Goal: Information Seeking & Learning: Find specific page/section

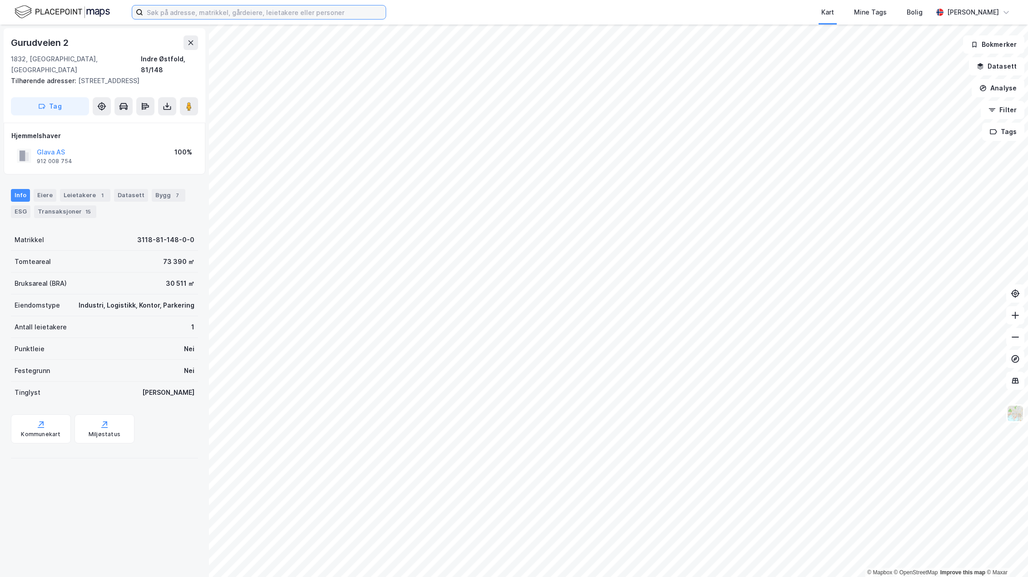
click at [293, 16] on input at bounding box center [264, 12] width 243 height 14
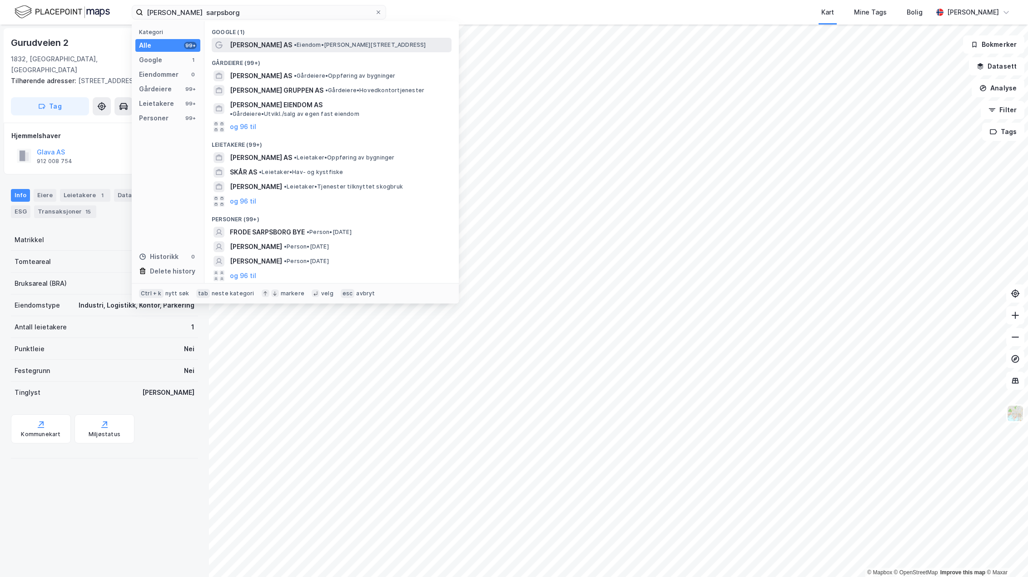
click at [248, 43] on span "[PERSON_NAME] AS" at bounding box center [261, 45] width 62 height 11
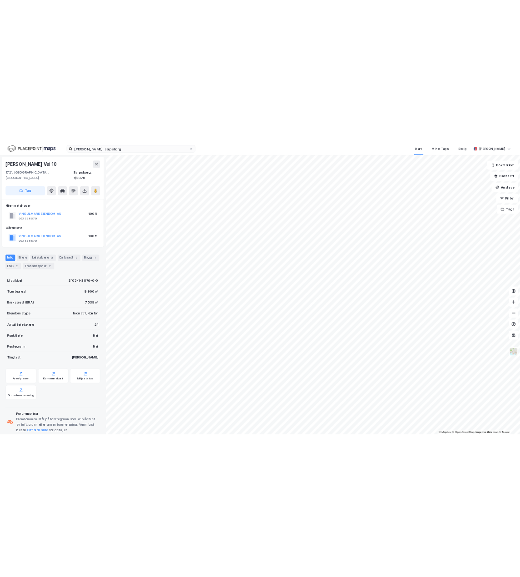
scroll to position [9, 0]
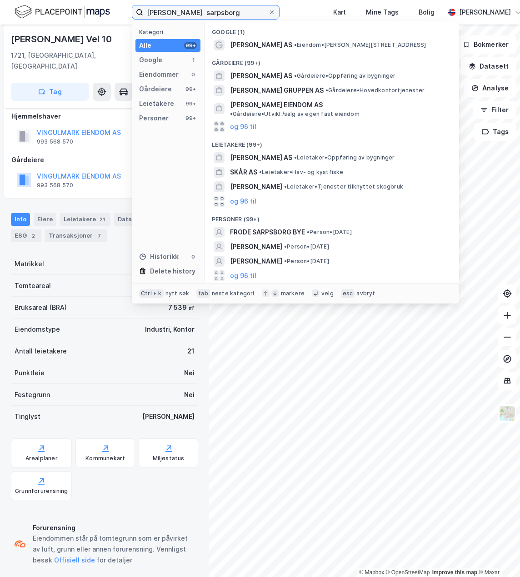
drag, startPoint x: 223, startPoint y: 13, endPoint x: 179, endPoint y: 12, distance: 44.1
click at [179, 12] on input "[PERSON_NAME] sarpsborg" at bounding box center [205, 12] width 125 height 14
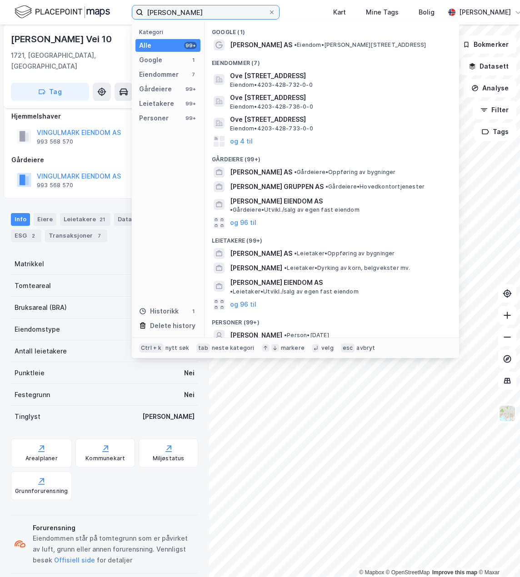
click at [241, 13] on input "[PERSON_NAME]" at bounding box center [205, 12] width 125 height 14
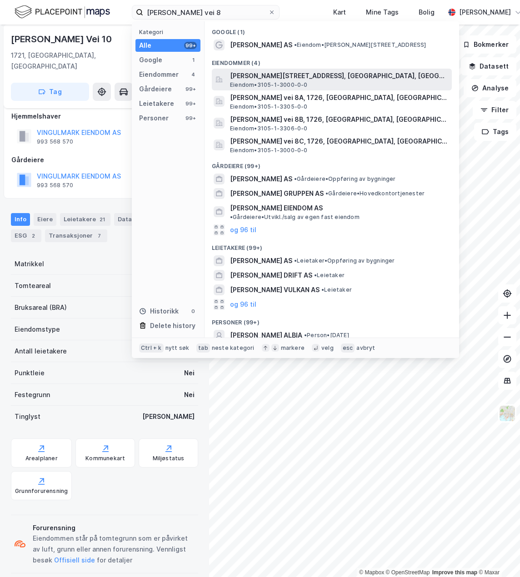
click at [307, 80] on span "[PERSON_NAME][STREET_ADDRESS], [GEOGRAPHIC_DATA], [GEOGRAPHIC_DATA]" at bounding box center [339, 75] width 218 height 11
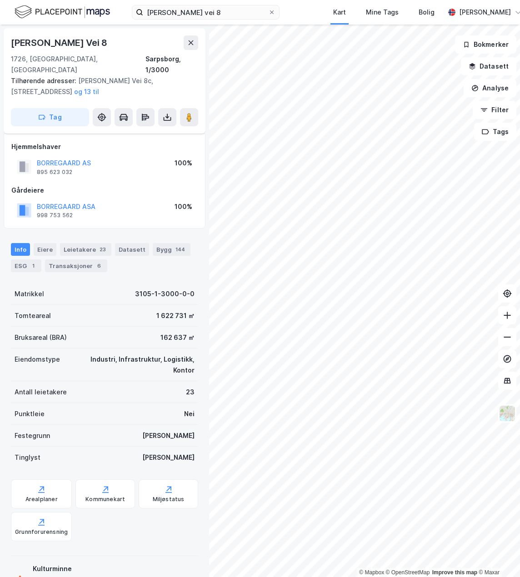
scroll to position [9, 0]
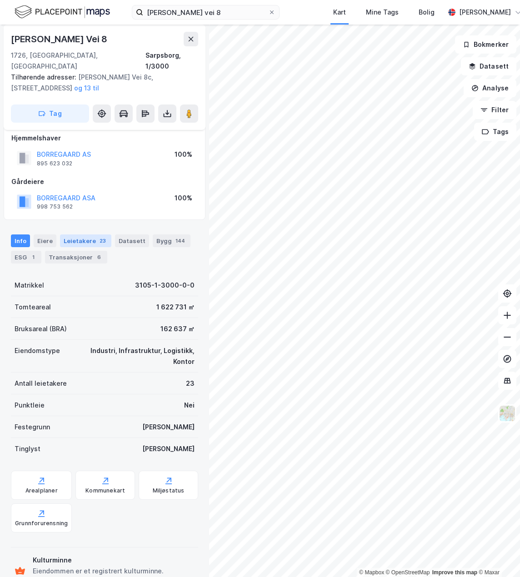
click at [90, 234] on div "Leietakere 23" at bounding box center [85, 240] width 51 height 13
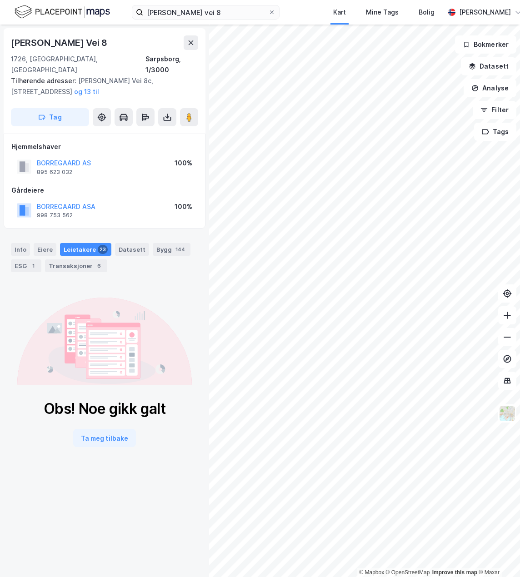
click at [90, 243] on div "Leietakere 23" at bounding box center [85, 249] width 51 height 13
click at [46, 243] on div "Eiere" at bounding box center [45, 249] width 23 height 13
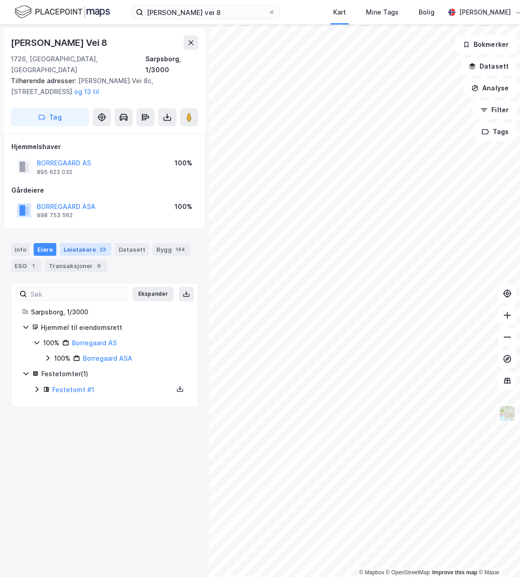
click at [71, 243] on div "Leietakere 23" at bounding box center [85, 249] width 51 height 13
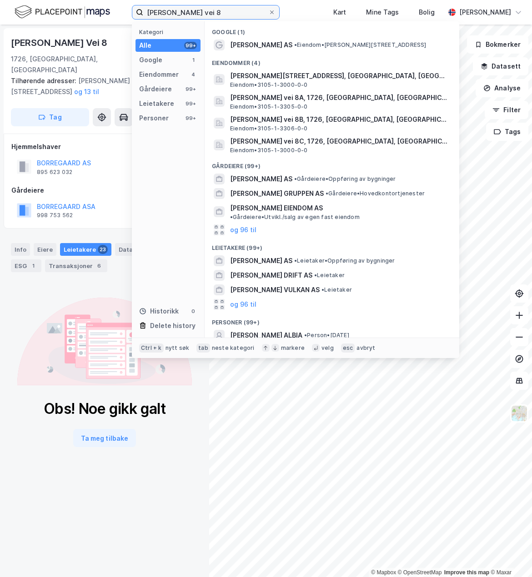
drag, startPoint x: 249, startPoint y: 13, endPoint x: 115, endPoint y: 9, distance: 134.1
click at [115, 9] on div "[PERSON_NAME] vei 8 Kategori Alle 99+ Google 1 Eiendommer 4 Gårdeiere 99+ Leiet…" at bounding box center [266, 12] width 532 height 25
paste input "[STREET_ADDRESS]"
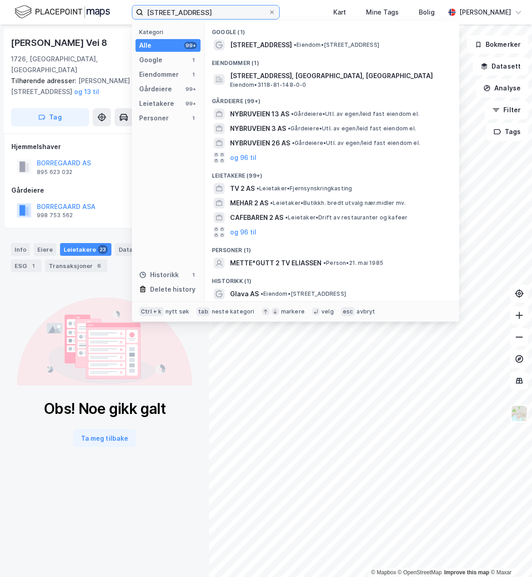
type input "[STREET_ADDRESS]"
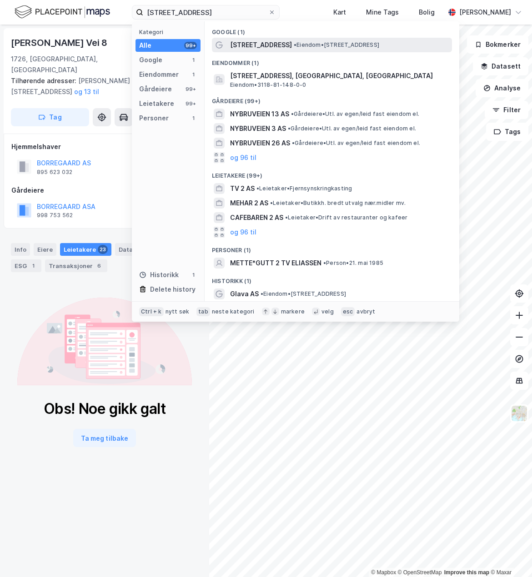
click at [259, 42] on span "[STREET_ADDRESS]" at bounding box center [261, 45] width 62 height 11
